Goal: Information Seeking & Learning: Learn about a topic

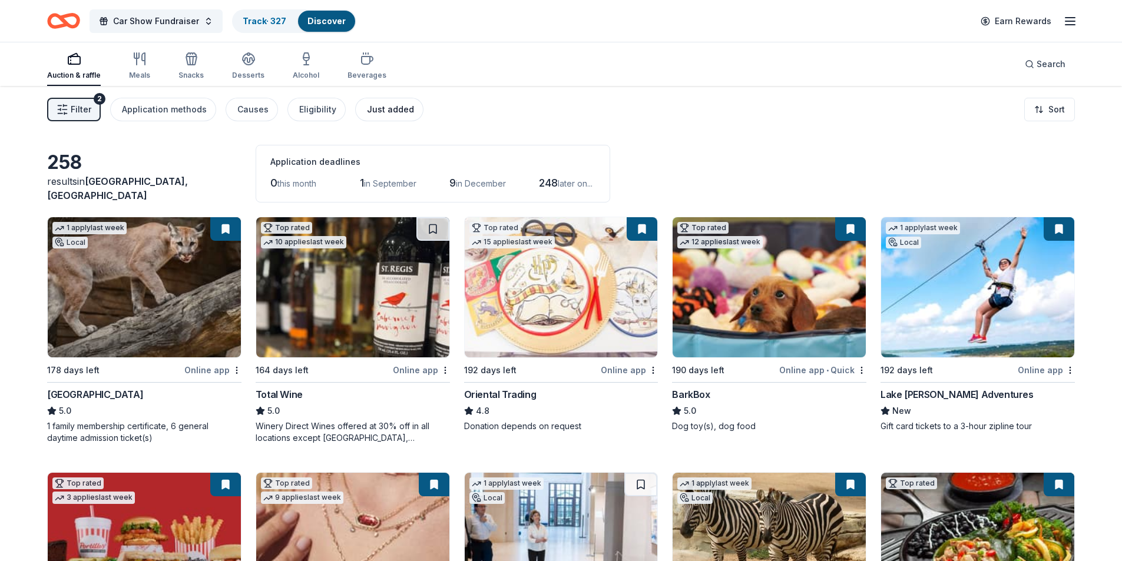
click at [397, 112] on div "Just added" at bounding box center [390, 109] width 47 height 14
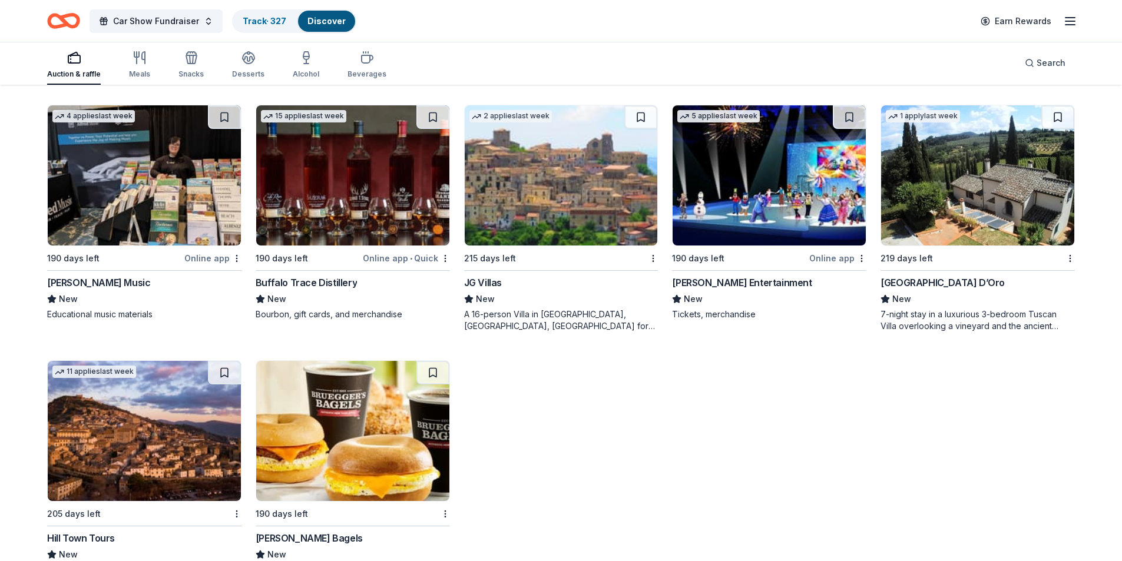
scroll to position [648, 0]
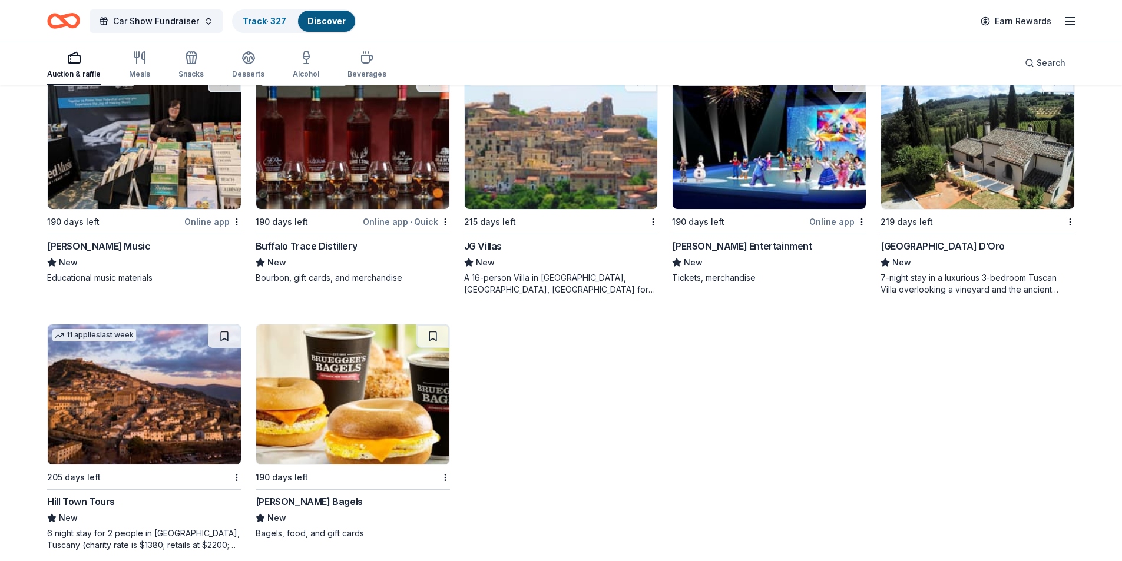
click at [526, 165] on img at bounding box center [561, 139] width 193 height 140
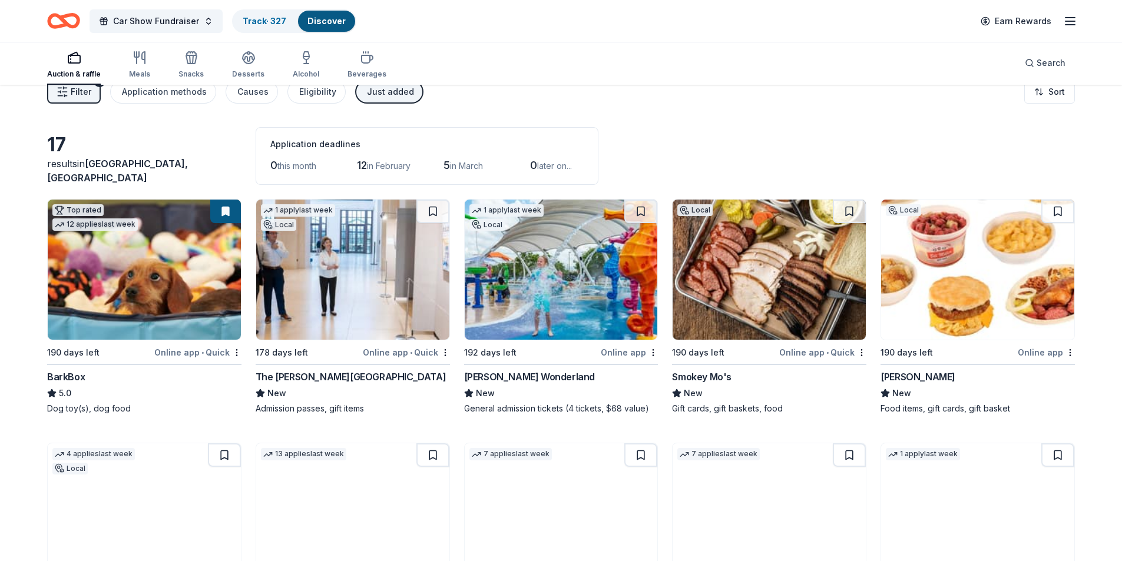
scroll to position [14, 0]
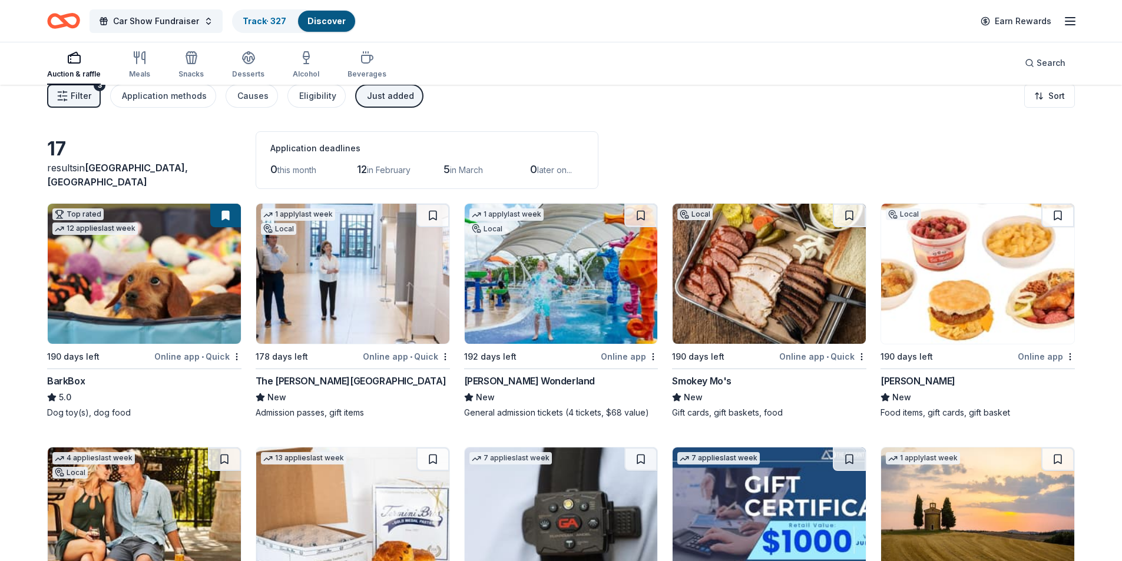
click at [318, 321] on img at bounding box center [352, 274] width 193 height 140
click at [393, 97] on div "Just added" at bounding box center [390, 96] width 47 height 14
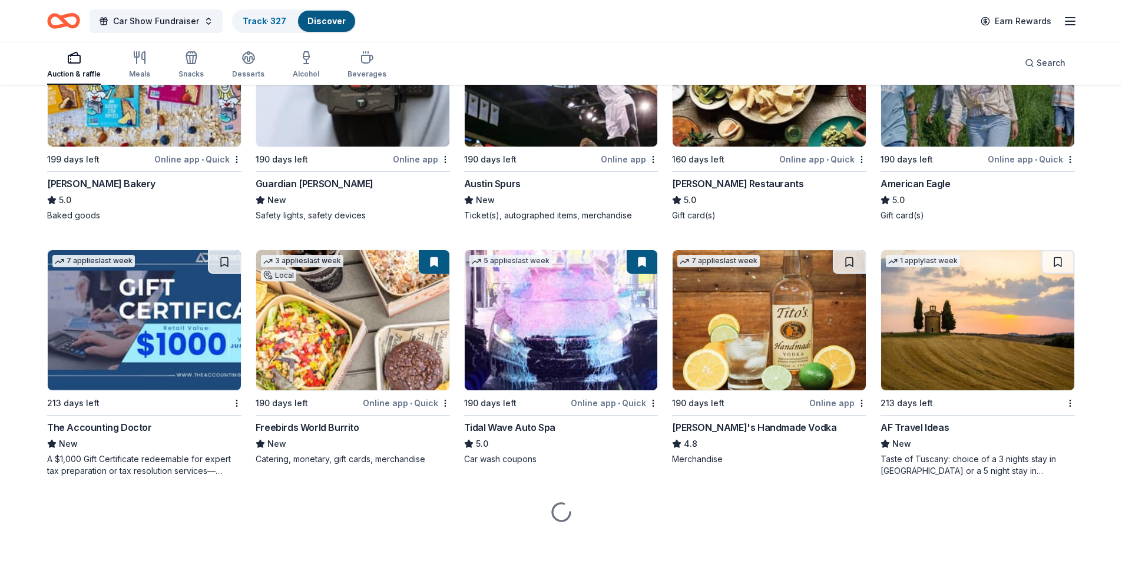
scroll to position [1731, 0]
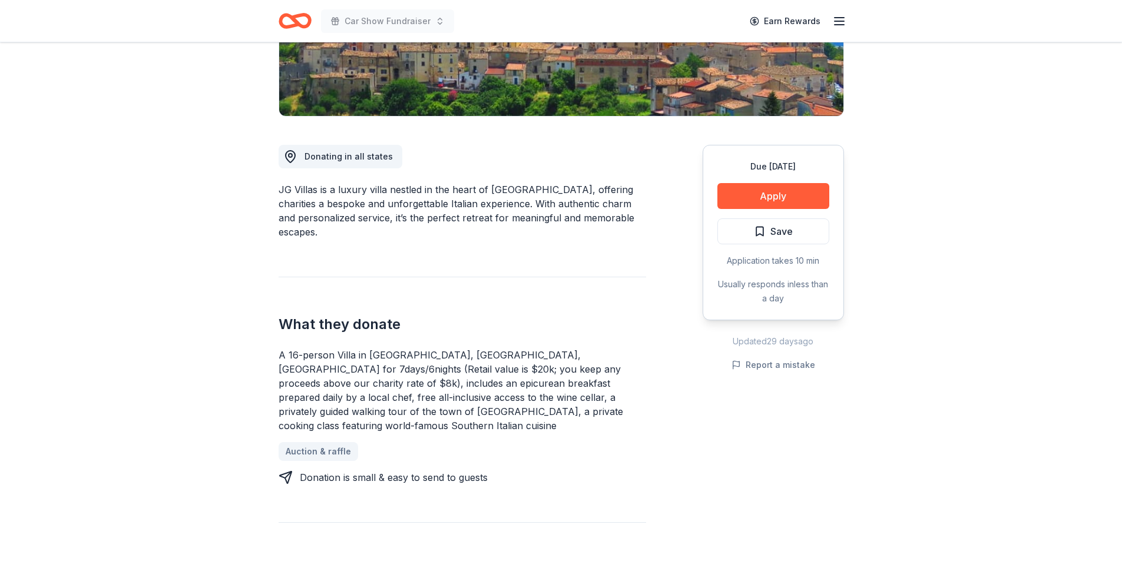
scroll to position [412, 0]
